Goal: Contribute content: Contribute content

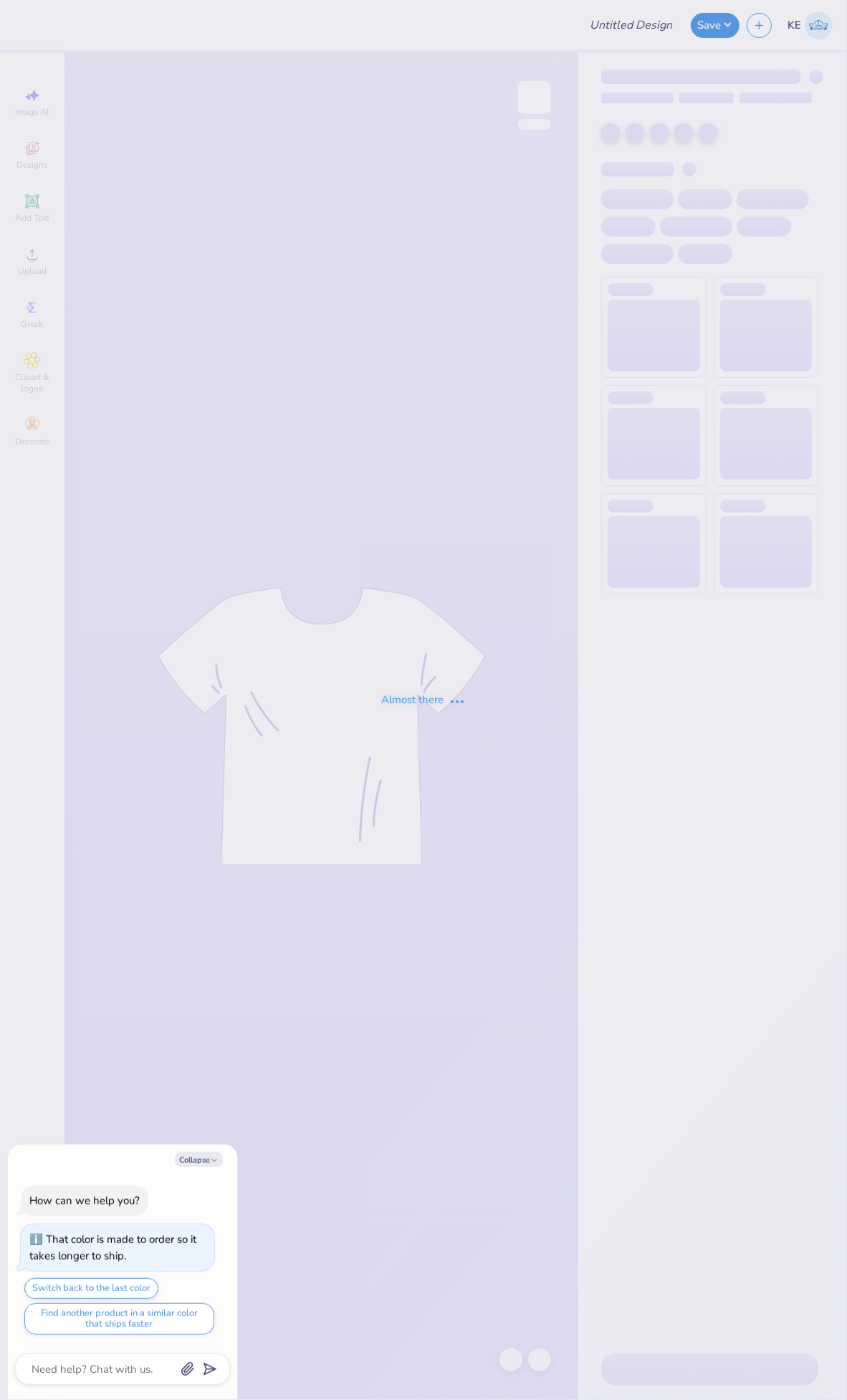
type textarea "x"
type input "Zeta philo"
type textarea "x"
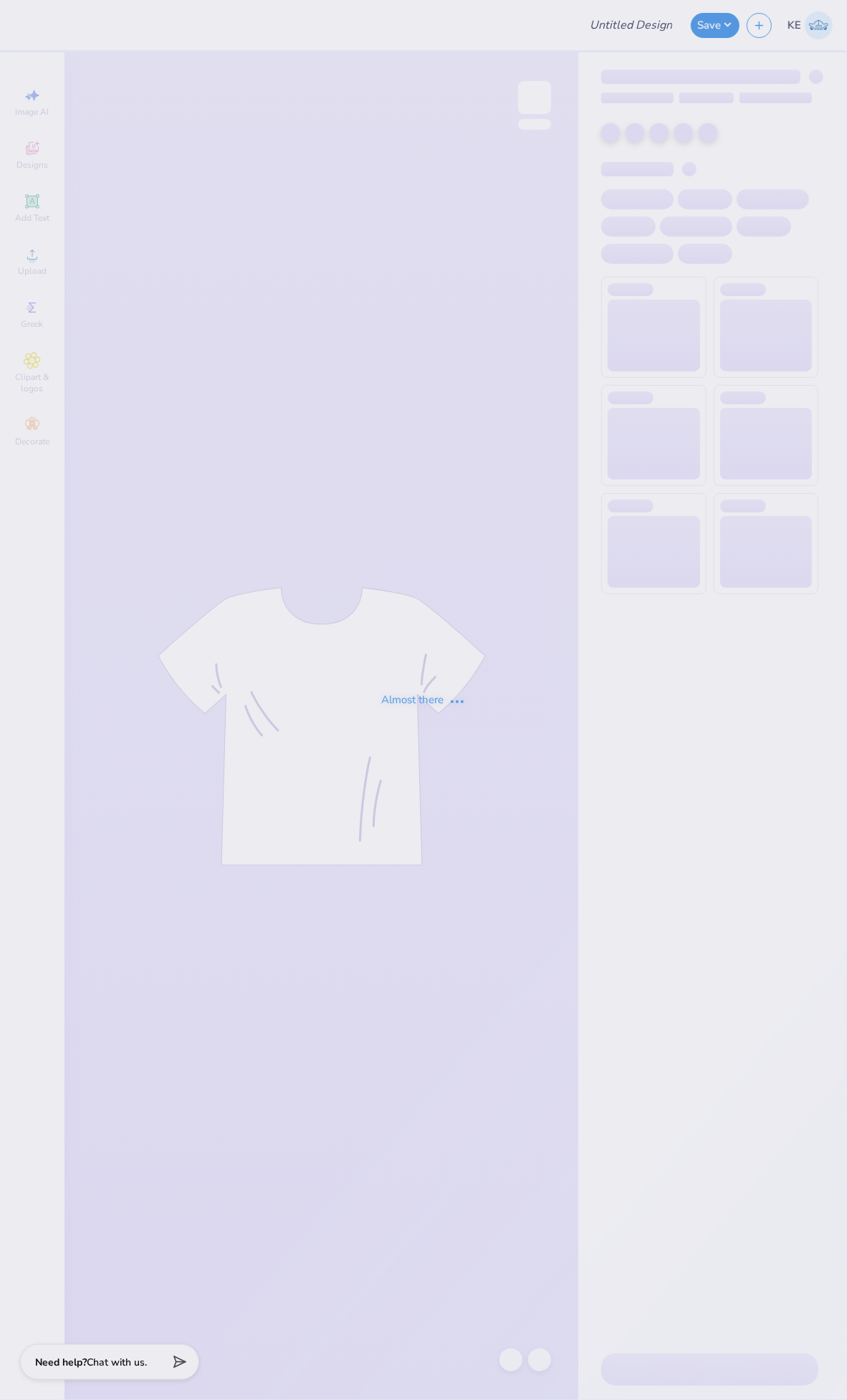
type input "Widen Your Perspective"
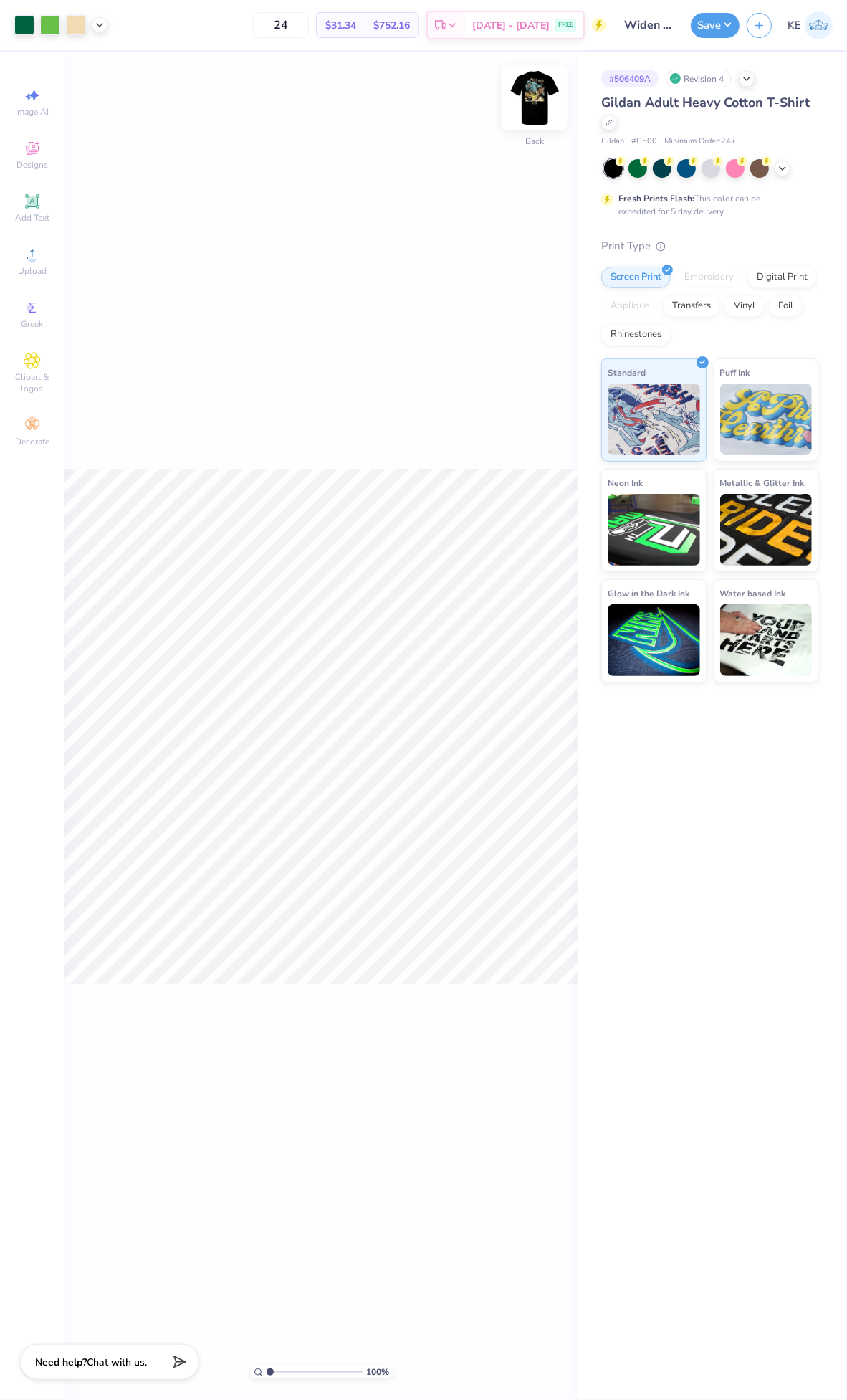
click at [533, 99] on img at bounding box center [535, 98] width 57 height 57
click at [34, 243] on div "Upload" at bounding box center [32, 262] width 50 height 42
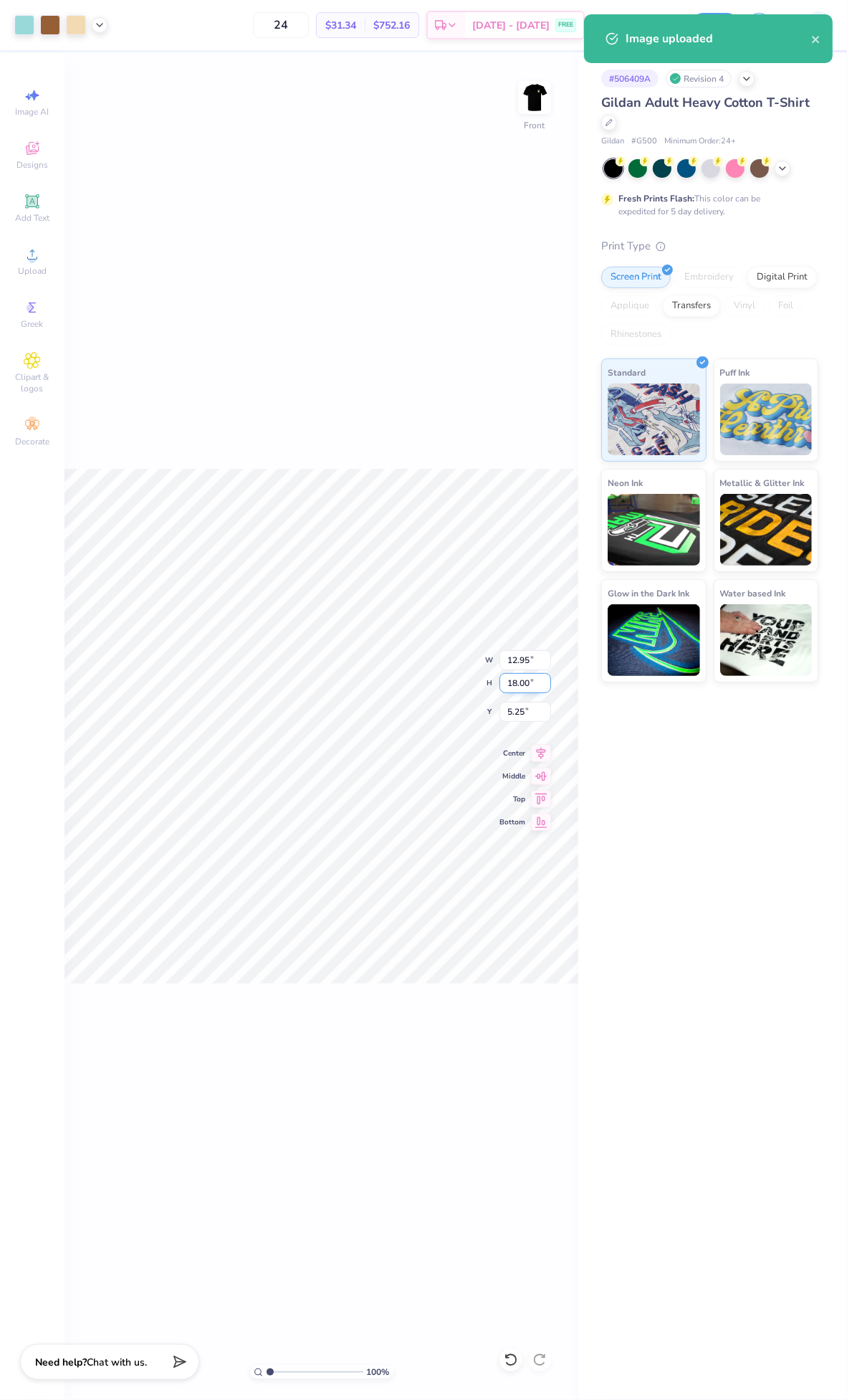
click at [519, 685] on input "18.00" at bounding box center [526, 683] width 52 height 20
type input "15"
click at [518, 708] on input "5.25" at bounding box center [526, 712] width 52 height 20
type input "10.79"
type input "15.00"
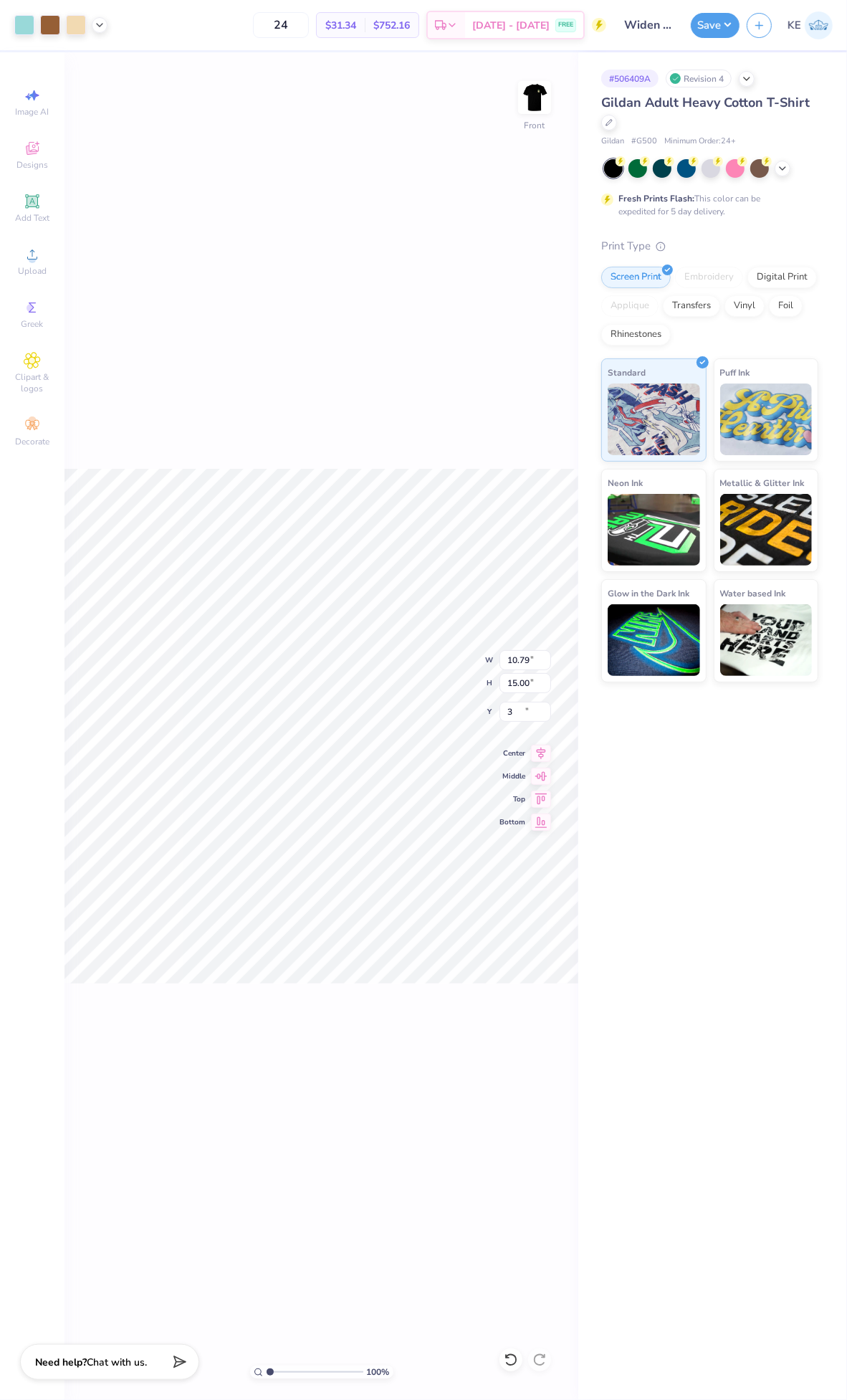
type input "3.00"
click at [708, 35] on button "Save" at bounding box center [715, 23] width 49 height 25
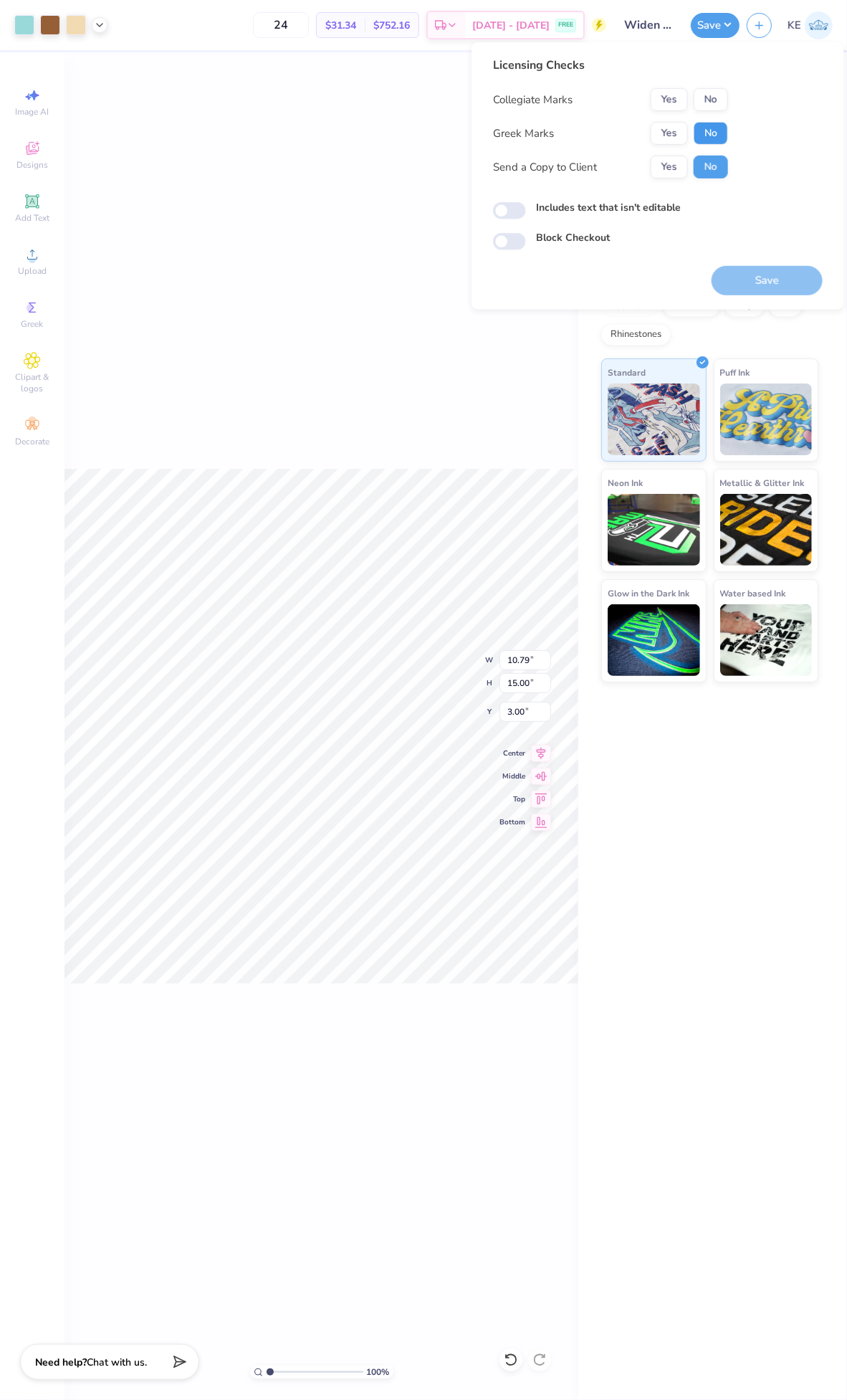
click at [698, 134] on button "No" at bounding box center [711, 133] width 34 height 23
drag, startPoint x: 698, startPoint y: 116, endPoint x: 699, endPoint y: 96, distance: 20.0
click at [699, 96] on button "No" at bounding box center [711, 100] width 34 height 23
click at [762, 277] on button "Save" at bounding box center [767, 281] width 111 height 30
